Goal: Use online tool/utility: Use online tool/utility

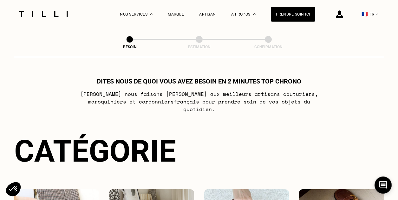
select select "FR"
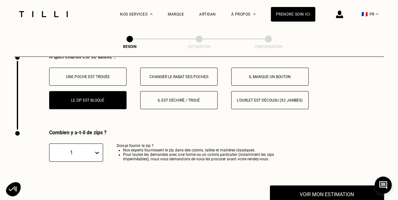
scroll to position [1196, 0]
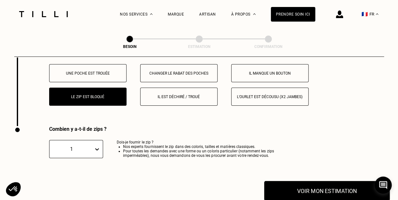
click at [311, 187] on button "Voir mon estimation" at bounding box center [327, 191] width 126 height 20
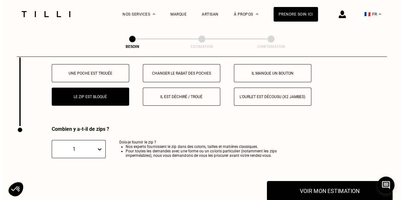
scroll to position [0, 0]
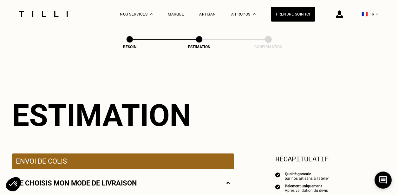
select select "FR"
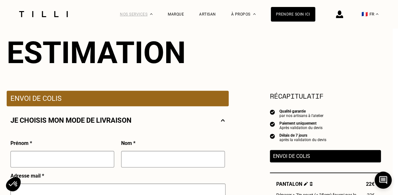
scroll to position [63, 5]
